Goal: Task Accomplishment & Management: Use online tool/utility

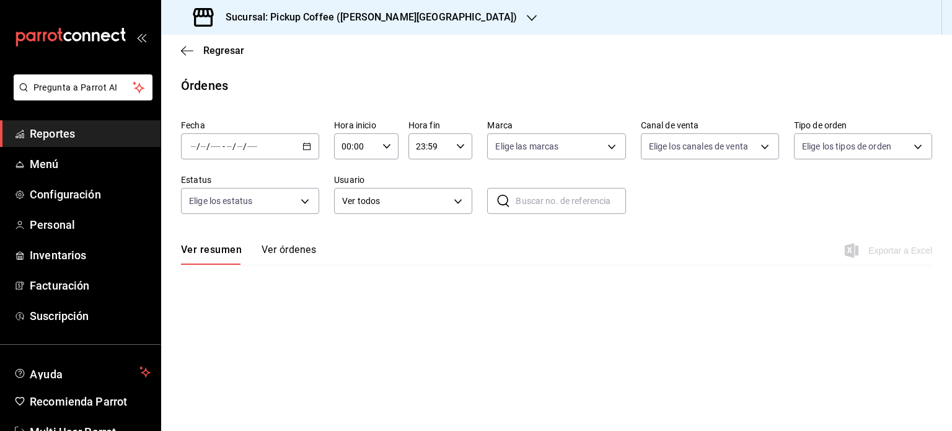
click at [66, 133] on span "Reportes" at bounding box center [90, 133] width 121 height 17
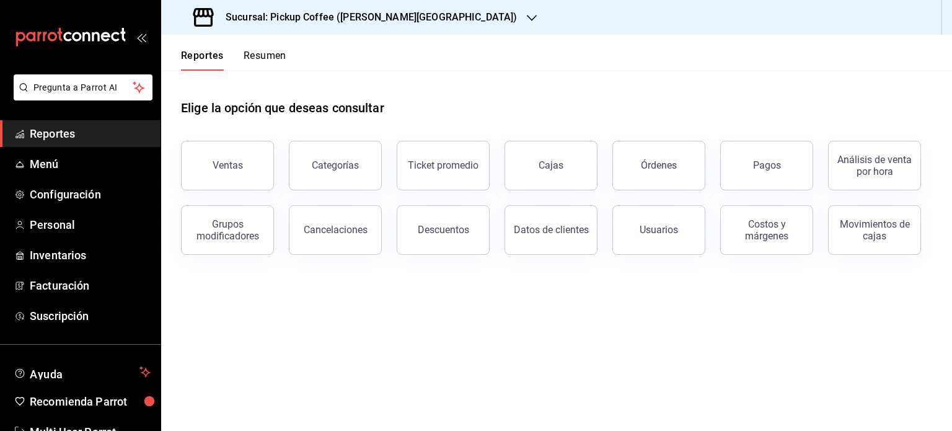
click at [267, 55] on button "Resumen" at bounding box center [264, 60] width 43 height 21
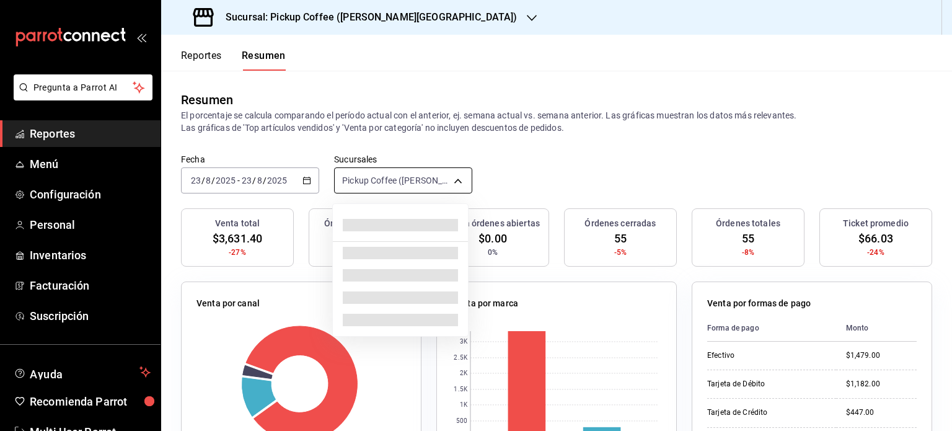
click at [453, 178] on body "Pregunta a Parrot AI Reportes Menú Configuración Personal Inventarios Facturaci…" at bounding box center [476, 215] width 952 height 431
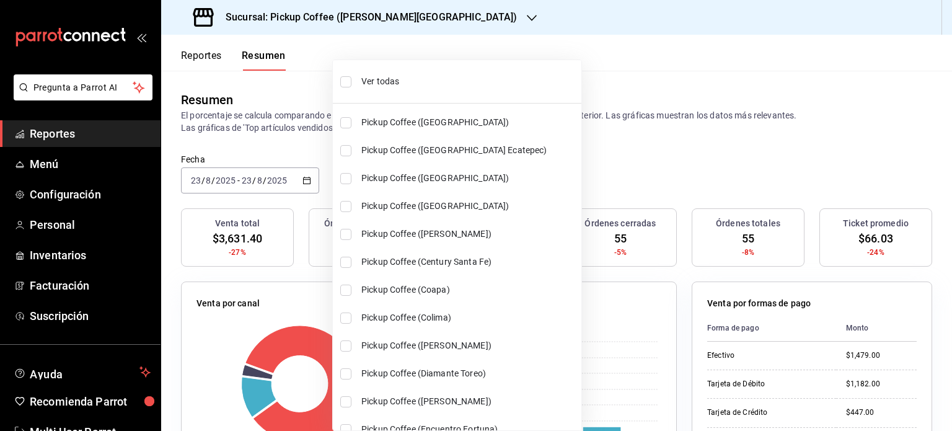
click at [389, 71] on li "Ver todas" at bounding box center [457, 81] width 248 height 33
type input "[object Object],[object Object],[object Object],[object Object],[object Object]…"
checkbox input "true"
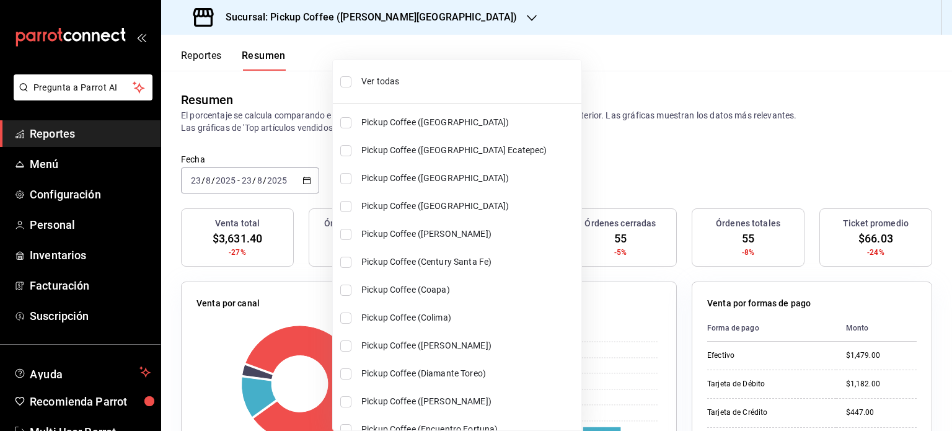
checkbox input "true"
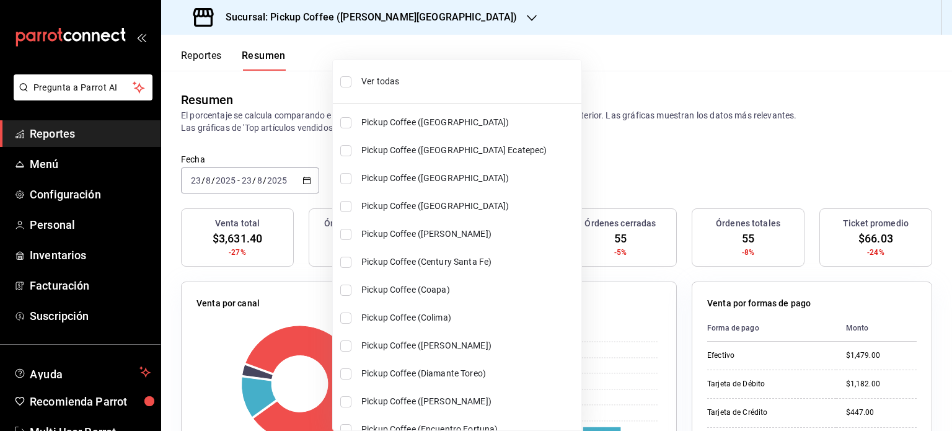
checkbox input "true"
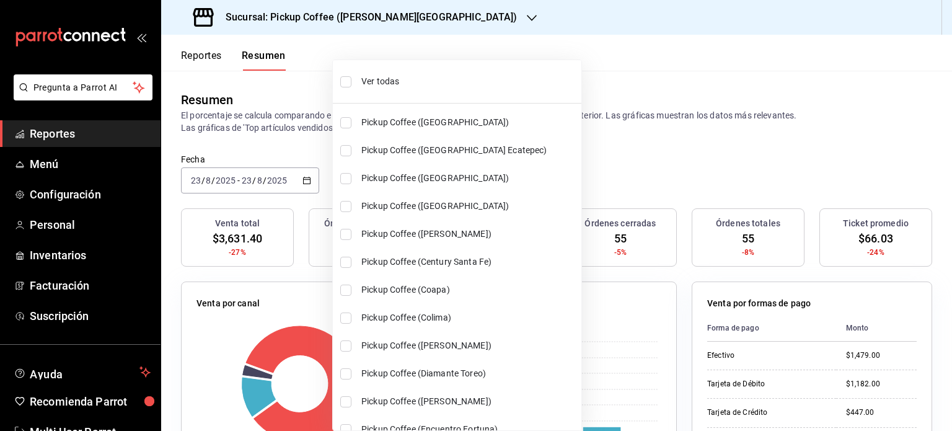
checkbox input "true"
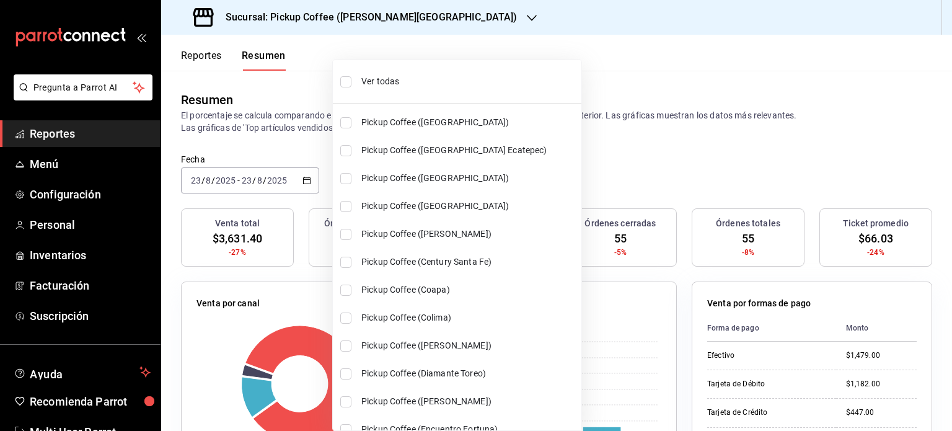
checkbox input "true"
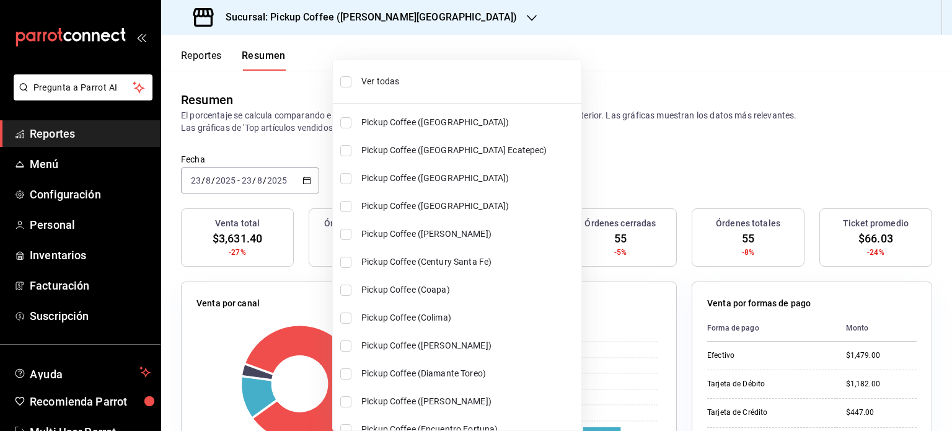
checkbox input "true"
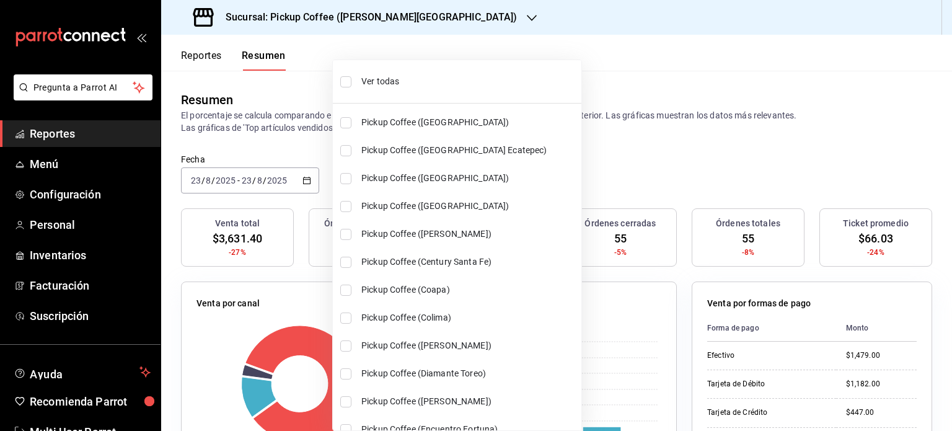
checkbox input "true"
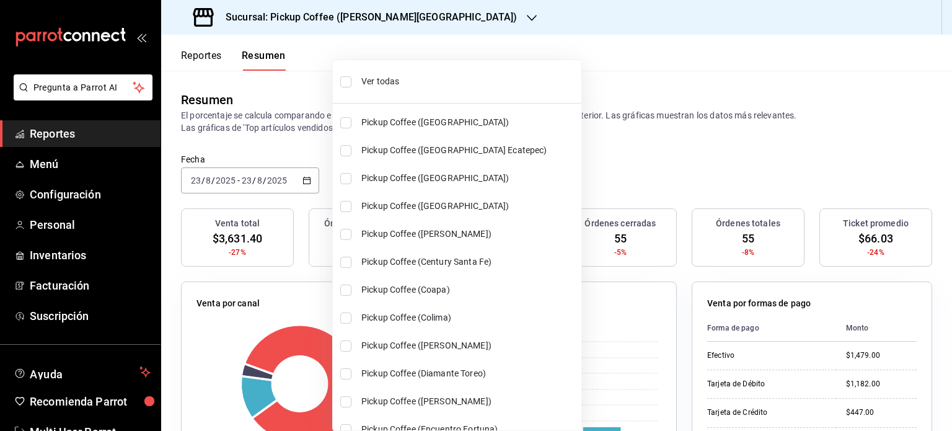
checkbox input "true"
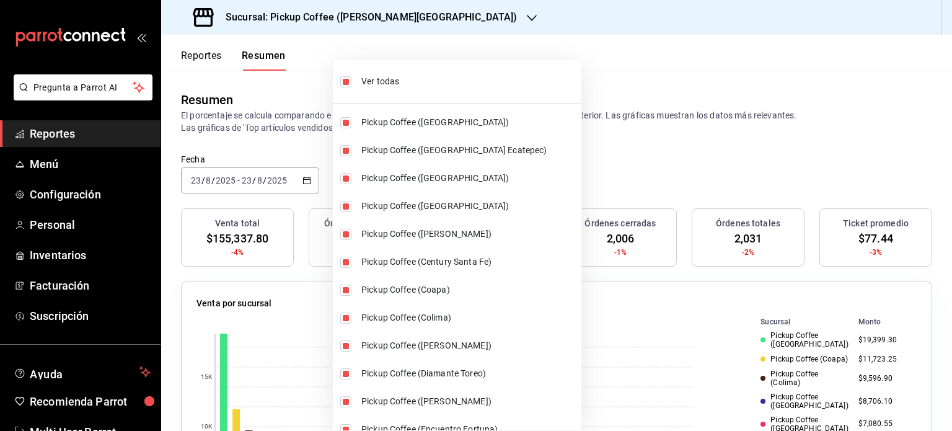
click at [618, 173] on div at bounding box center [476, 215] width 952 height 431
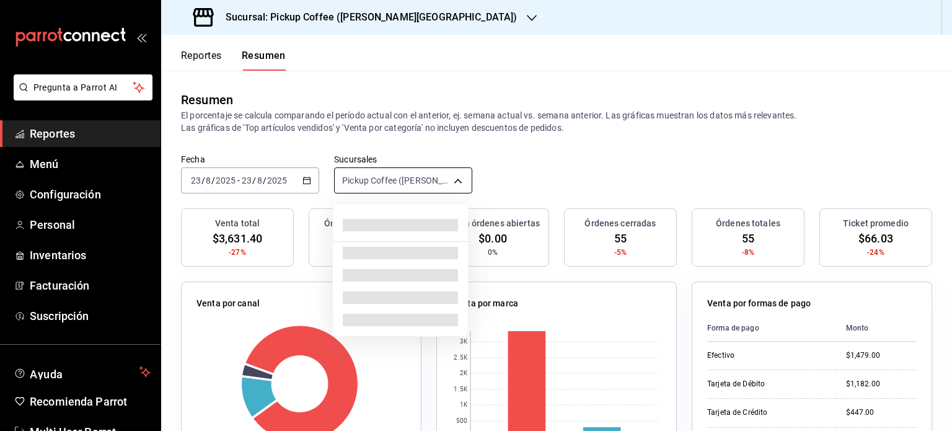
click at [451, 180] on body "Pregunta a Parrot AI Reportes Menú Configuración Personal Inventarios Facturaci…" at bounding box center [476, 215] width 952 height 431
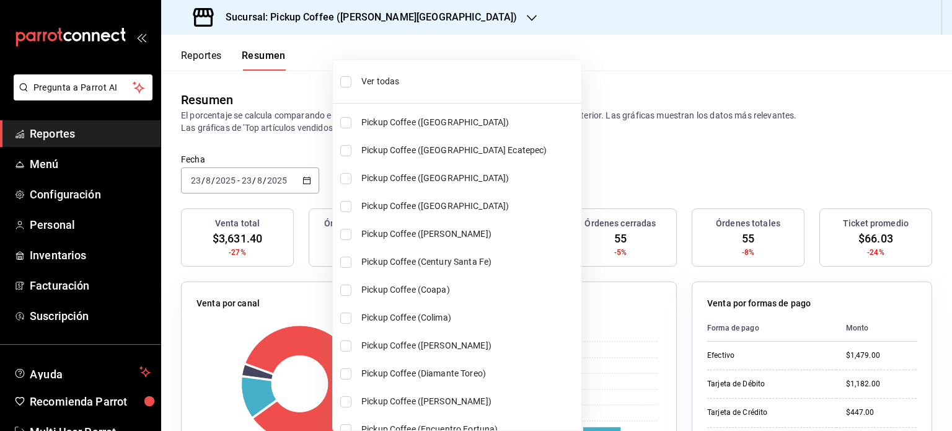
click at [388, 84] on span "Ver todas" at bounding box center [468, 81] width 215 height 13
type input "[object Object],[object Object],[object Object],[object Object],[object Object]…"
checkbox input "true"
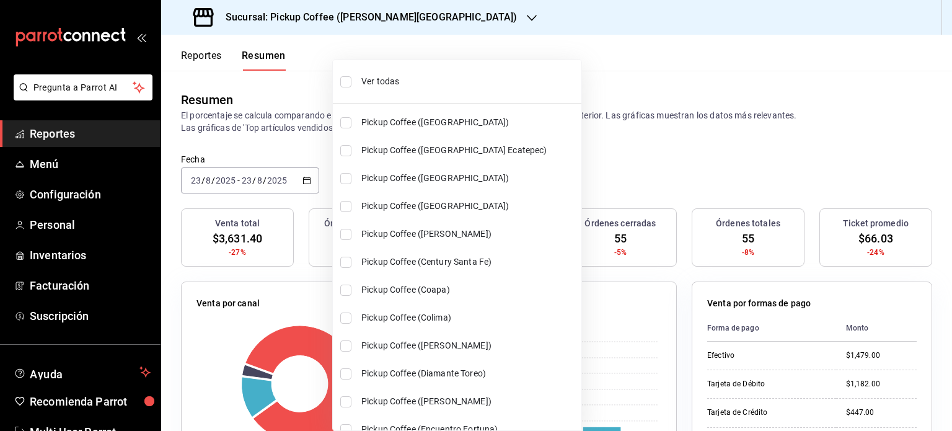
checkbox input "true"
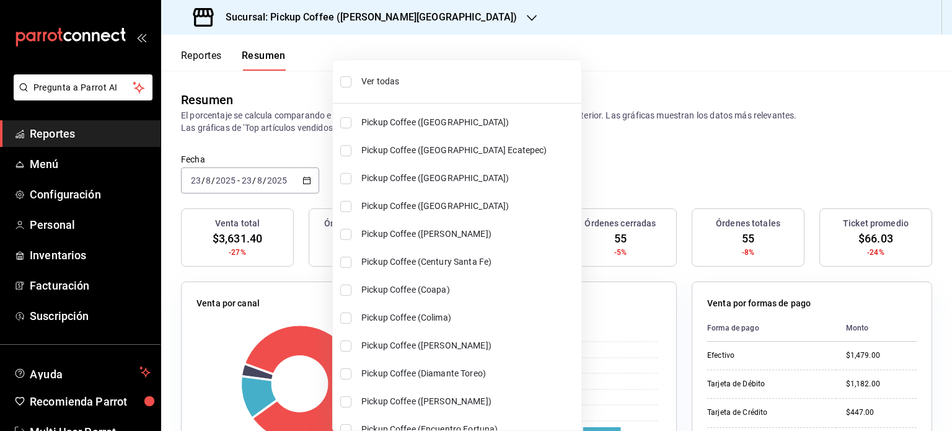
checkbox input "true"
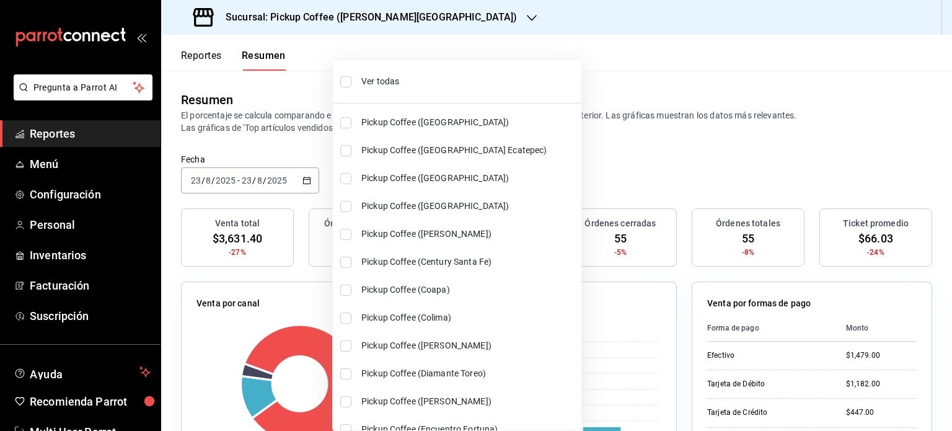
checkbox input "true"
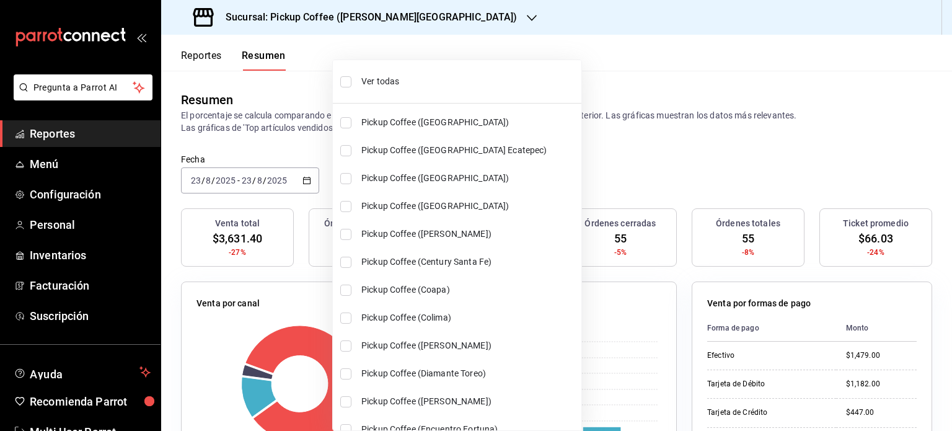
checkbox input "true"
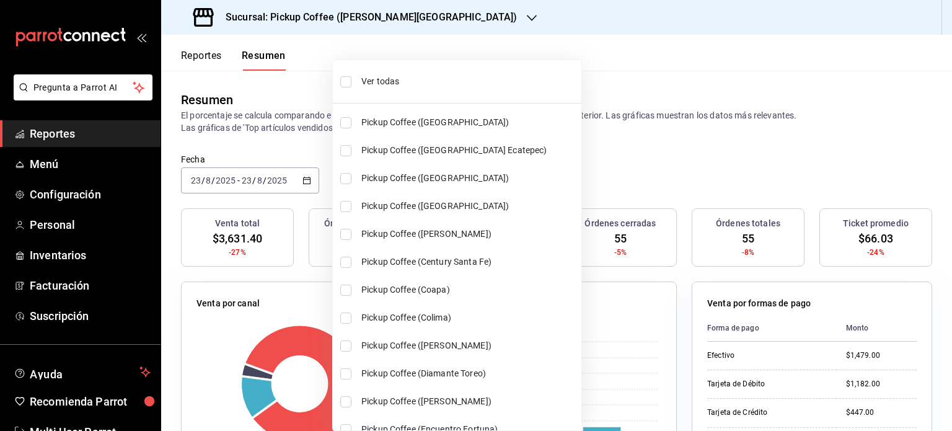
checkbox input "true"
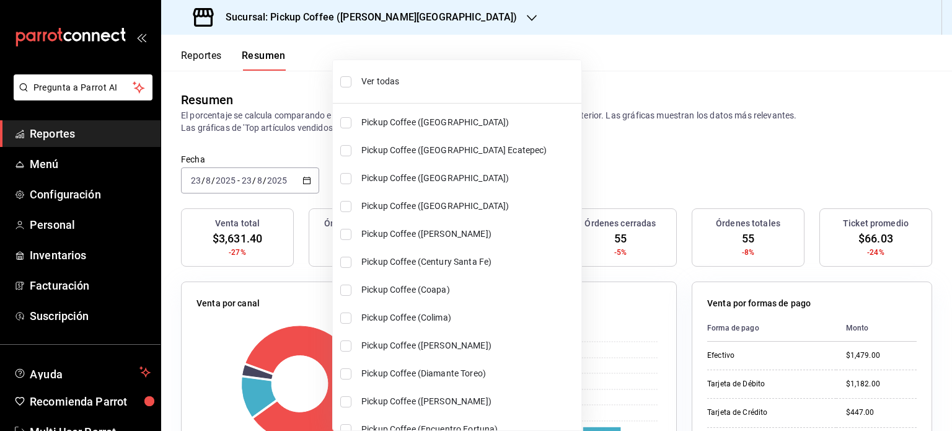
checkbox input "true"
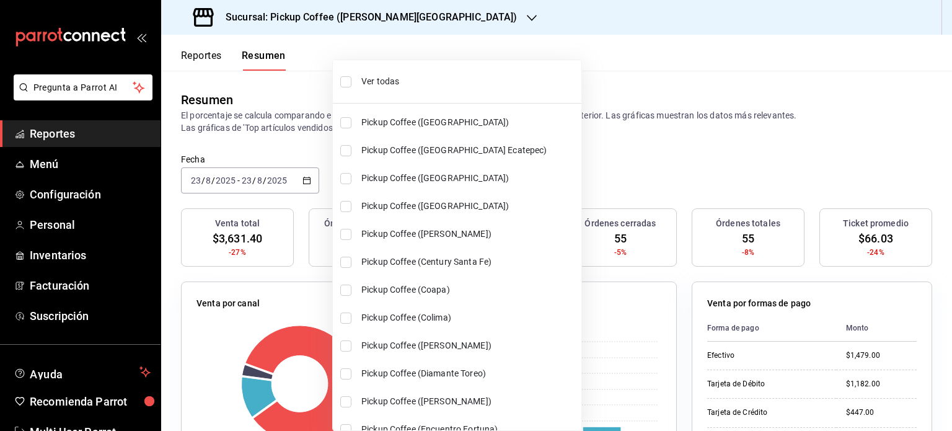
checkbox input "true"
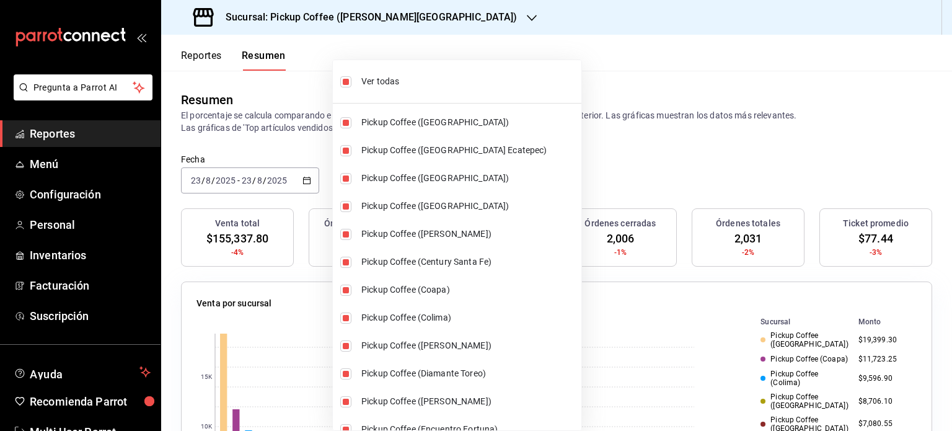
click at [599, 156] on div at bounding box center [476, 215] width 952 height 431
